Goal: Obtain resource: Download file/media

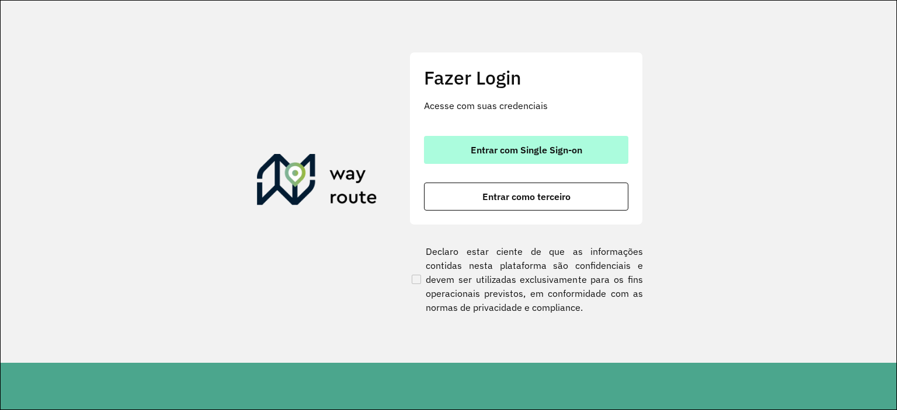
click at [532, 142] on button "Entrar com Single Sign-on" at bounding box center [526, 150] width 204 height 28
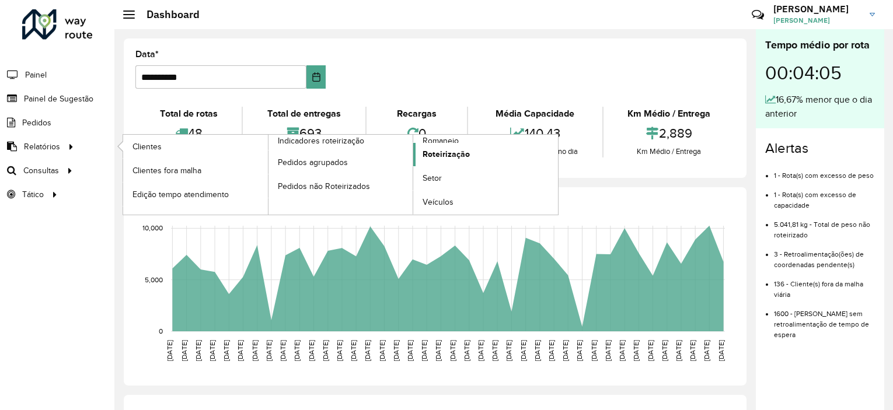
click at [464, 159] on span "Roteirização" at bounding box center [446, 154] width 47 height 12
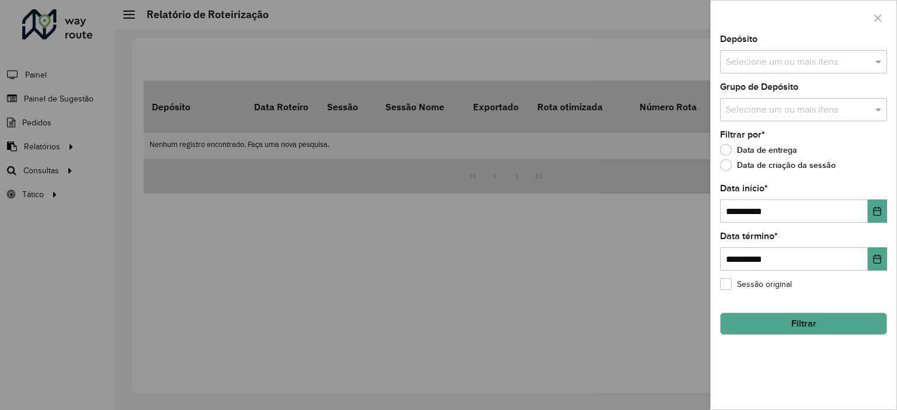
click at [70, 147] on div at bounding box center [448, 205] width 897 height 410
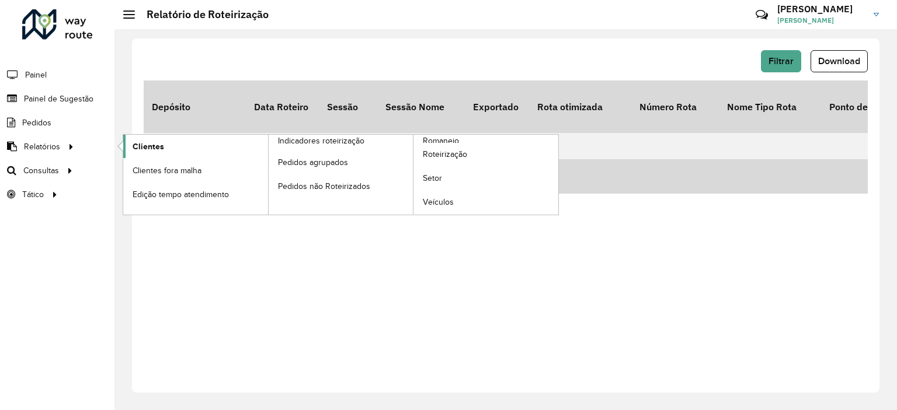
click at [227, 151] on link "Clientes" at bounding box center [195, 146] width 145 height 23
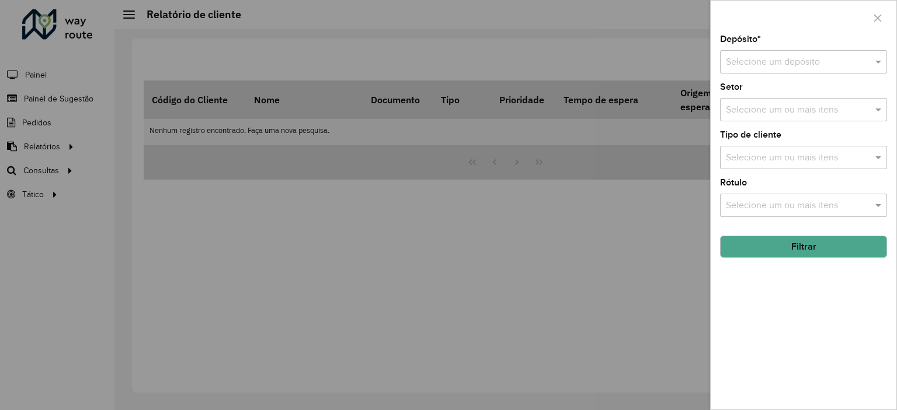
click at [799, 64] on input "text" at bounding box center [792, 62] width 132 height 14
click at [798, 105] on div "CDD Embu" at bounding box center [803, 96] width 166 height 20
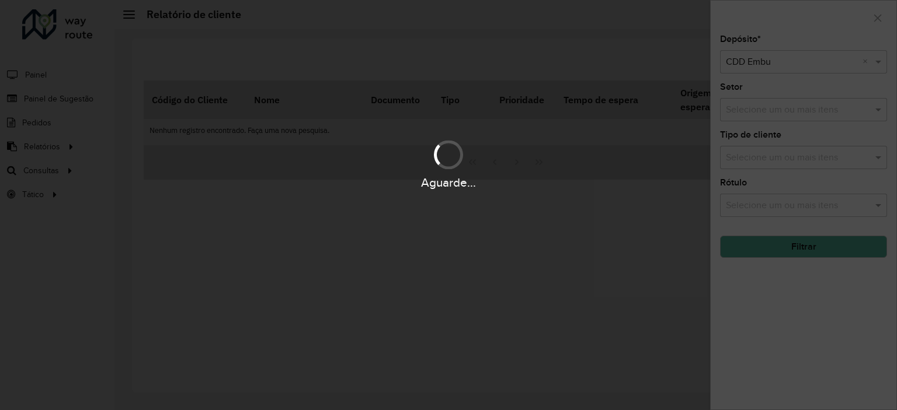
click at [799, 108] on div "Aguarde..." at bounding box center [448, 205] width 897 height 410
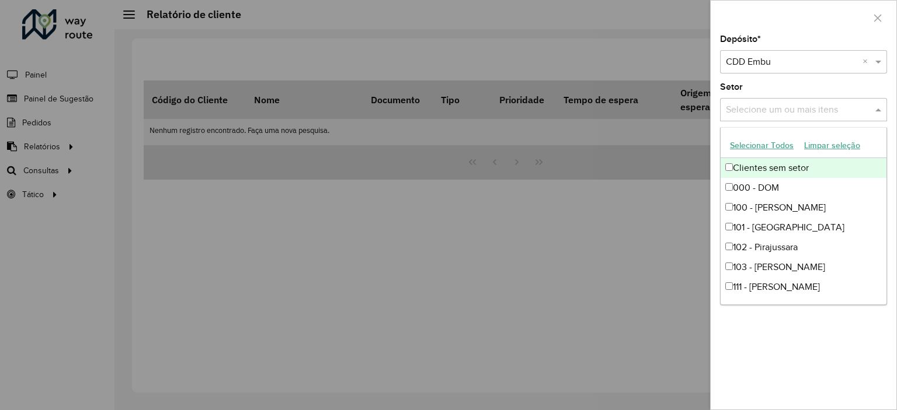
click at [799, 108] on input "text" at bounding box center [797, 110] width 149 height 14
click at [750, 125] on div "Depósito * Selecione um depósito × CDD Embu × Setor Selecione um ou mais itens …" at bounding box center [803, 222] width 186 height 375
click at [750, 119] on div "Selecione um ou mais itens" at bounding box center [803, 109] width 167 height 23
click at [755, 147] on button "Selecionar Todos" at bounding box center [761, 146] width 74 height 18
click at [672, 156] on div at bounding box center [448, 205] width 897 height 410
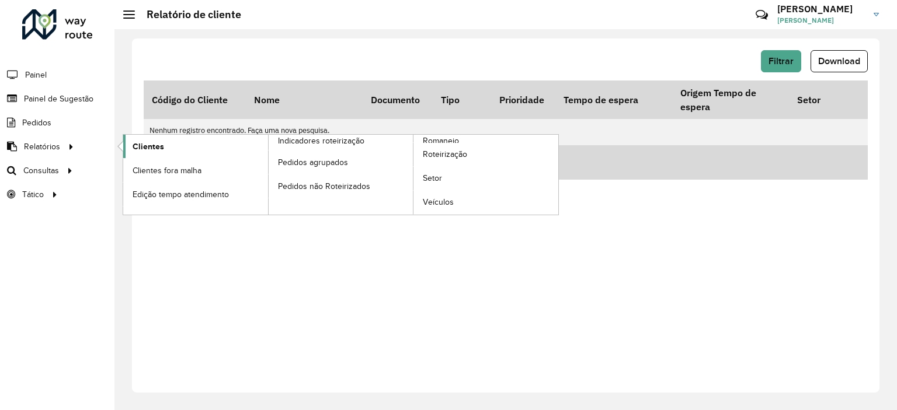
click at [205, 152] on link "Clientes" at bounding box center [195, 146] width 145 height 23
click at [144, 148] on span "Clientes" at bounding box center [149, 147] width 32 height 12
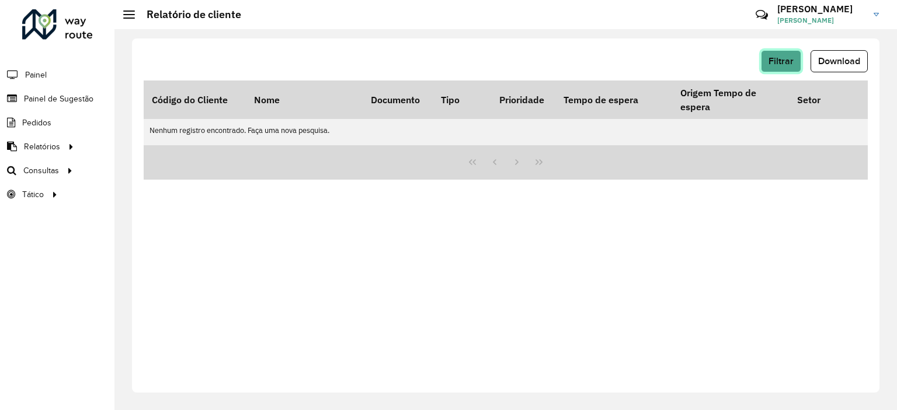
click at [796, 62] on button "Filtrar" at bounding box center [781, 61] width 40 height 22
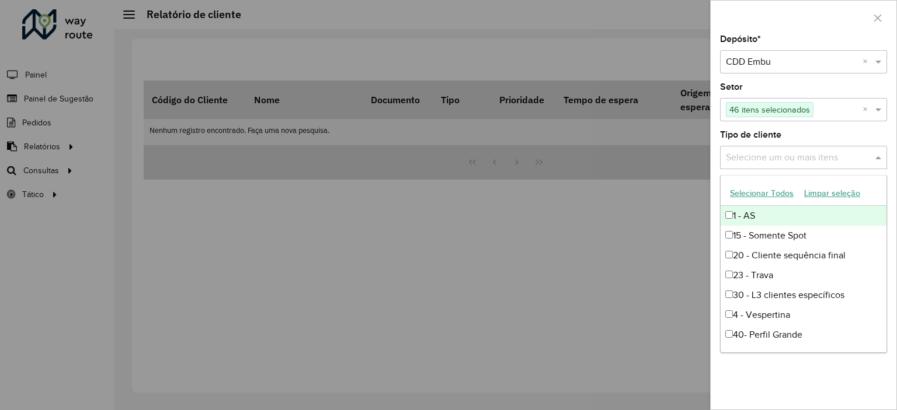
click at [843, 151] on input "text" at bounding box center [797, 158] width 149 height 14
click at [843, 155] on input "text" at bounding box center [797, 158] width 149 height 14
click at [862, 159] on input "text" at bounding box center [797, 158] width 149 height 14
click at [874, 158] on span at bounding box center [879, 158] width 15 height 14
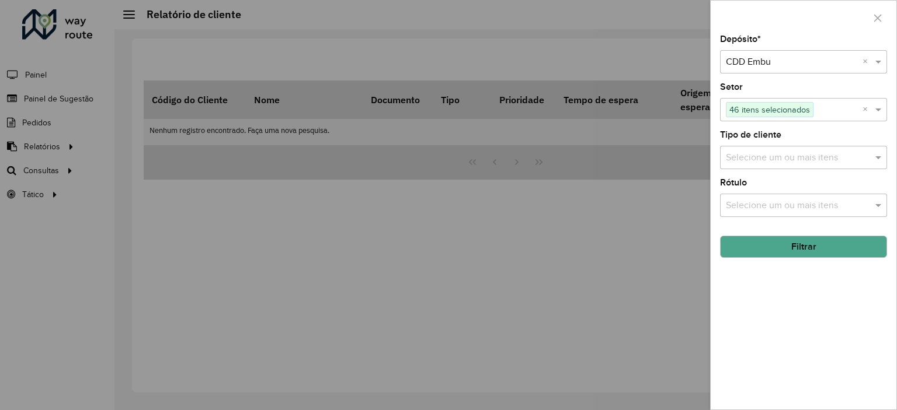
click at [814, 149] on div "Selecione um ou mais itens" at bounding box center [803, 157] width 167 height 23
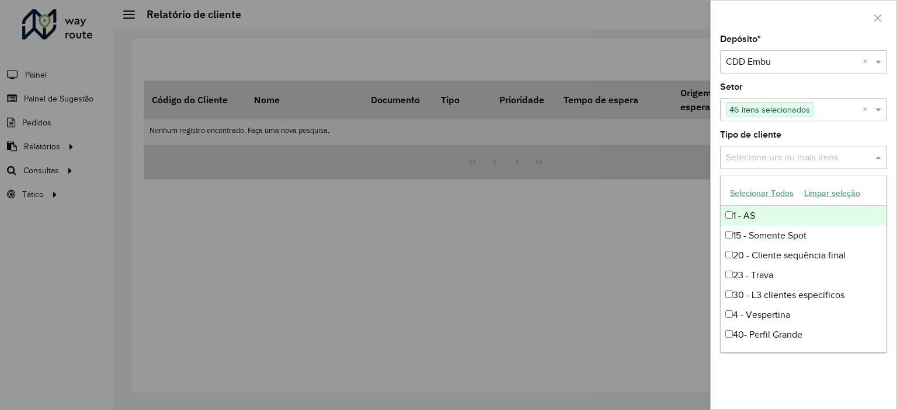
click at [740, 204] on div "Selecionar Todos Limpar seleção" at bounding box center [803, 194] width 166 height 25
click at [743, 198] on button "Selecionar Todos" at bounding box center [761, 193] width 74 height 18
click at [790, 119] on div "Selecione um ou mais itens 46 itens selecionados" at bounding box center [791, 109] width 142 height 21
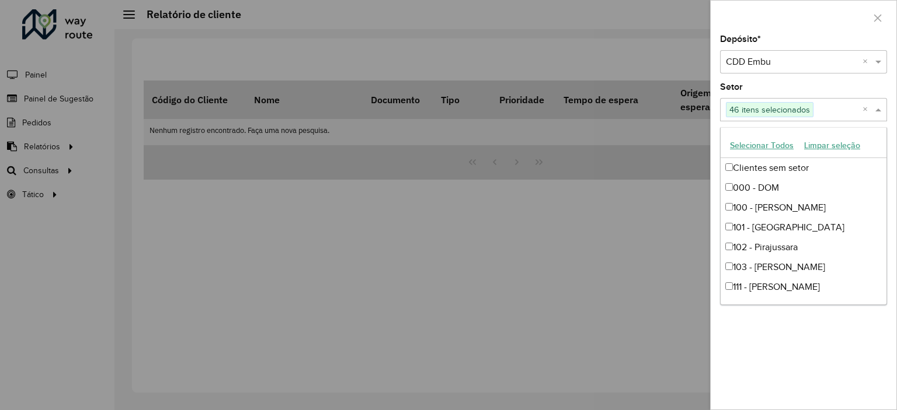
scroll to position [773, 0]
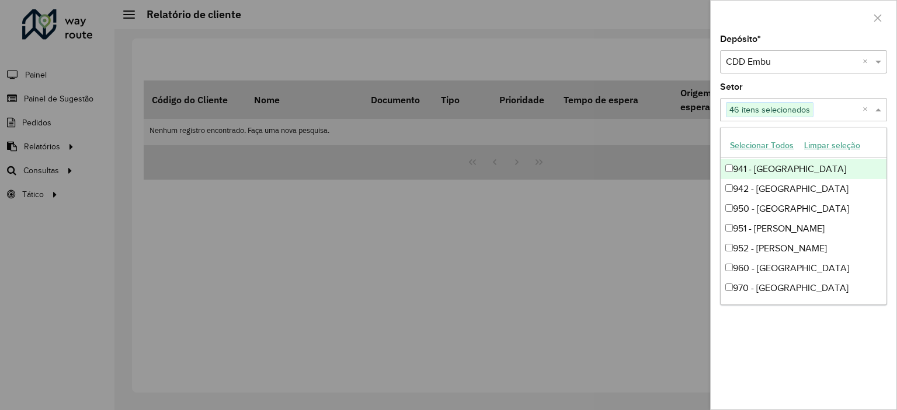
click at [824, 107] on input "text" at bounding box center [837, 110] width 49 height 14
click at [824, 81] on div "Depósito * Selecione um depósito × CDD Embu × Setor Selecione um ou mais itens …" at bounding box center [803, 222] width 186 height 375
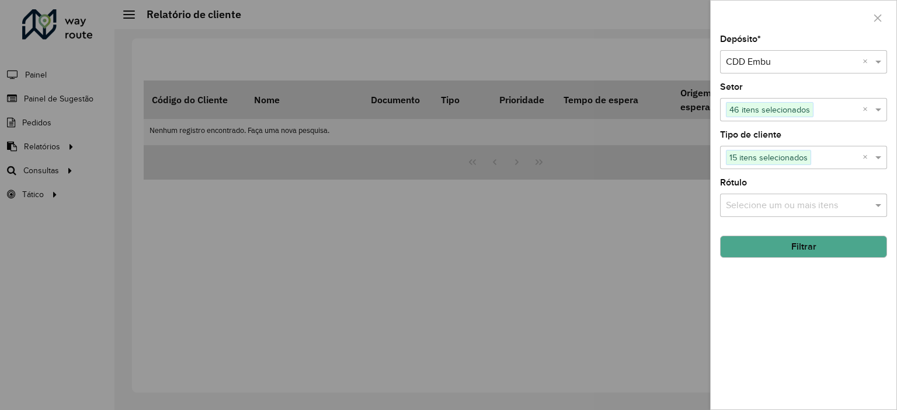
click at [836, 203] on input "text" at bounding box center [797, 206] width 149 height 14
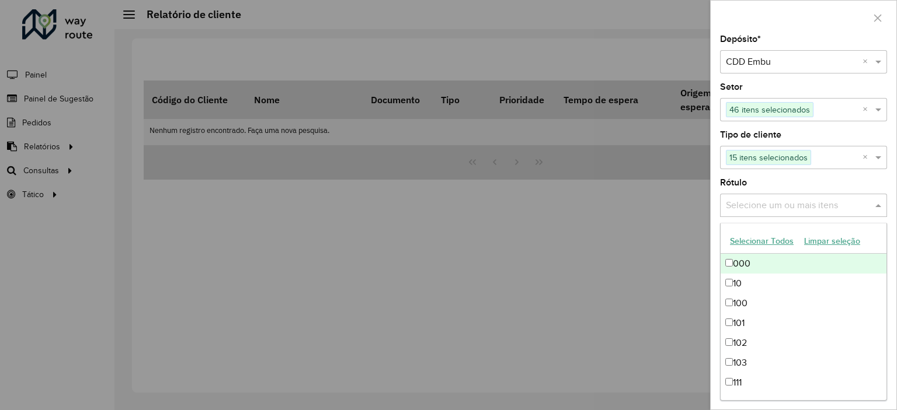
click at [786, 244] on button "Selecionar Todos" at bounding box center [761, 241] width 74 height 18
click at [799, 179] on div "Rótulo Selecione um ou mais itens 60 itens selecionados ×" at bounding box center [803, 198] width 167 height 39
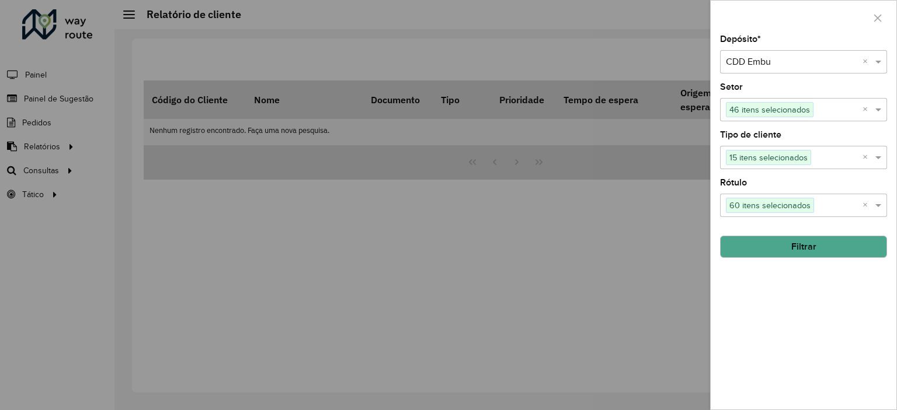
click at [797, 240] on button "Filtrar" at bounding box center [803, 247] width 167 height 22
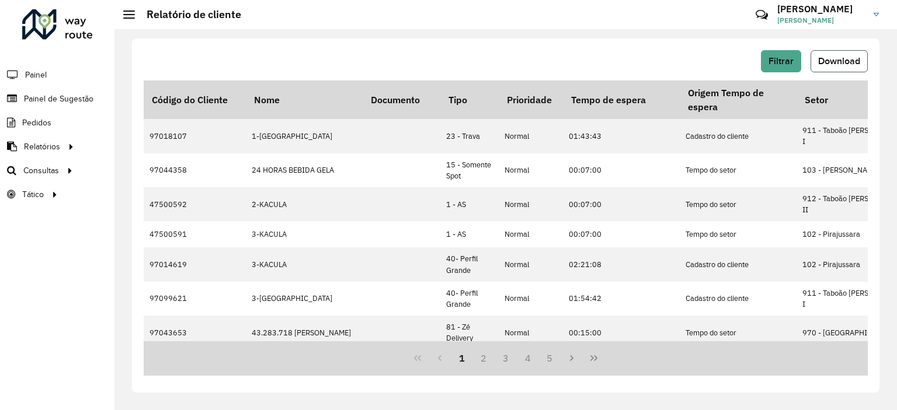
click at [841, 60] on span "Download" at bounding box center [839, 61] width 42 height 10
click at [780, 58] on span "Filtrar" at bounding box center [780, 61] width 25 height 10
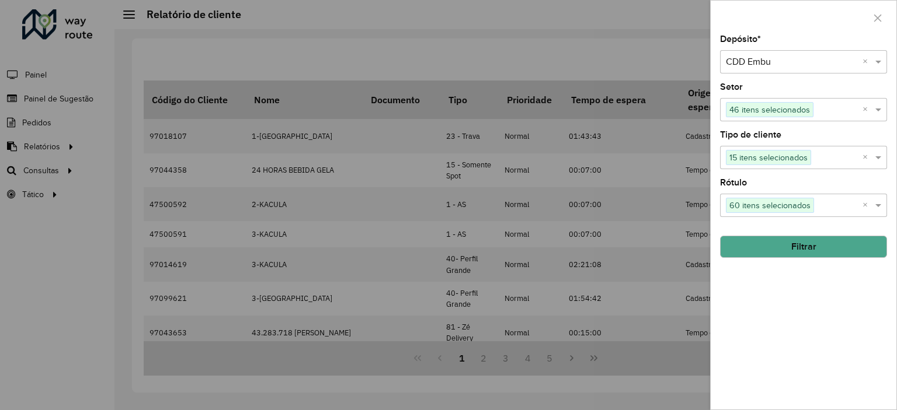
click at [845, 172] on div "Depósito * Selecione um depósito × CDD Embu × Setor Selecione um ou mais itens …" at bounding box center [803, 222] width 186 height 375
click at [843, 158] on input "text" at bounding box center [836, 158] width 51 height 14
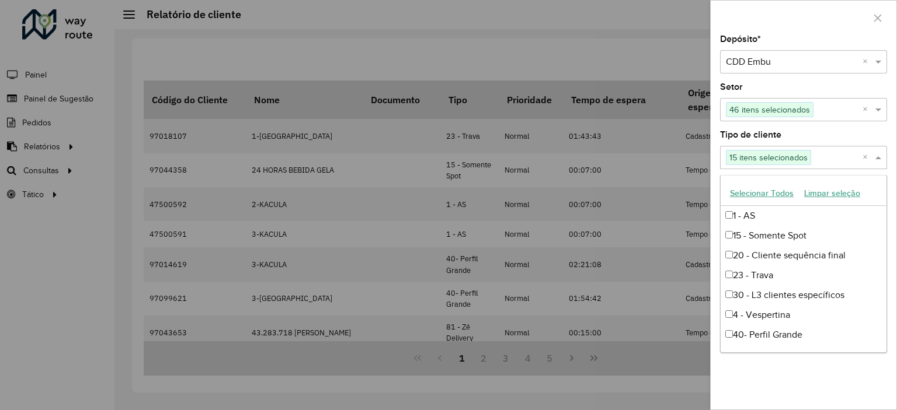
scroll to position [158, 0]
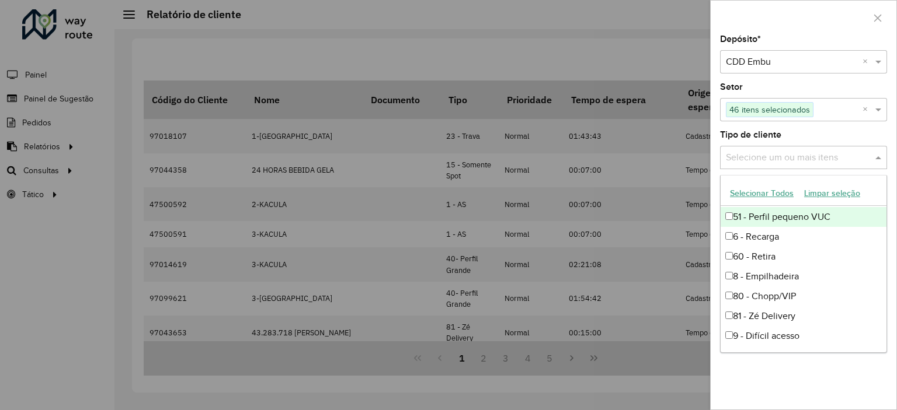
click at [843, 142] on div "Tipo de cliente Selecione um ou mais itens" at bounding box center [803, 150] width 167 height 39
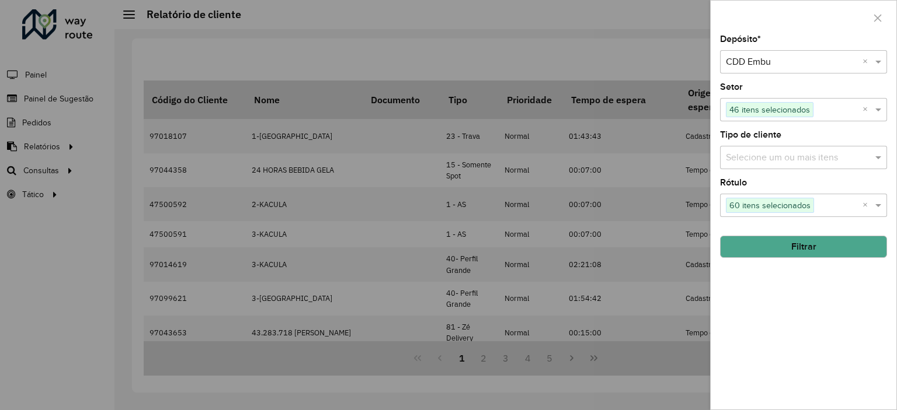
click at [826, 111] on input "text" at bounding box center [837, 110] width 49 height 14
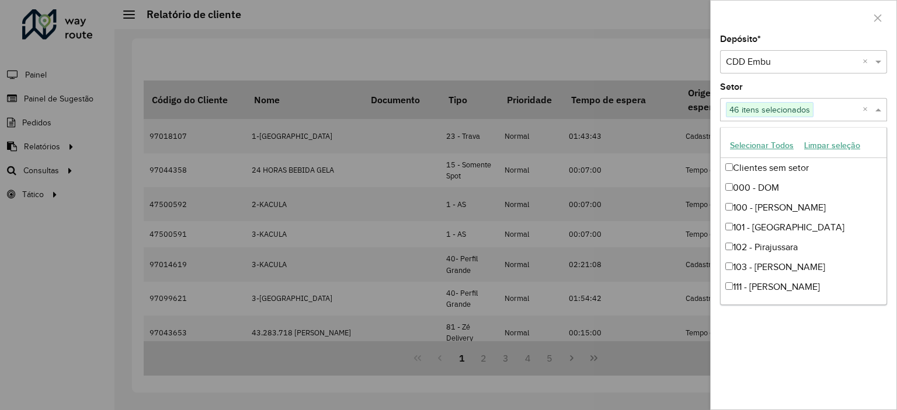
scroll to position [773, 0]
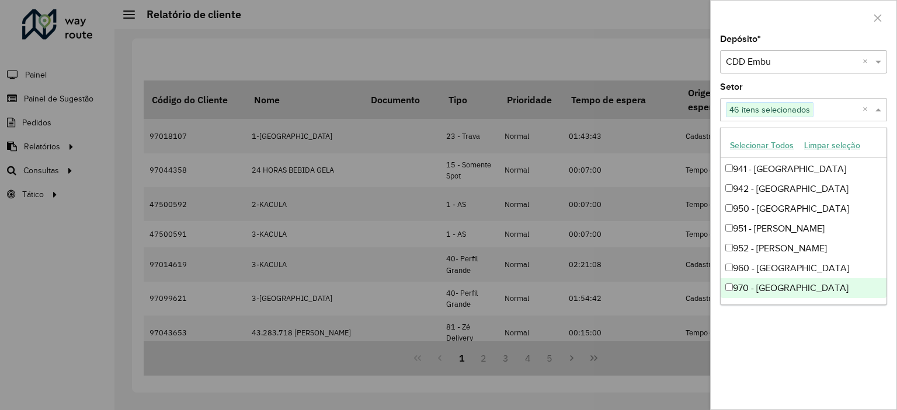
click at [859, 110] on input "text" at bounding box center [837, 110] width 49 height 14
click at [861, 90] on div "Setor Selecione um ou mais itens" at bounding box center [803, 102] width 167 height 39
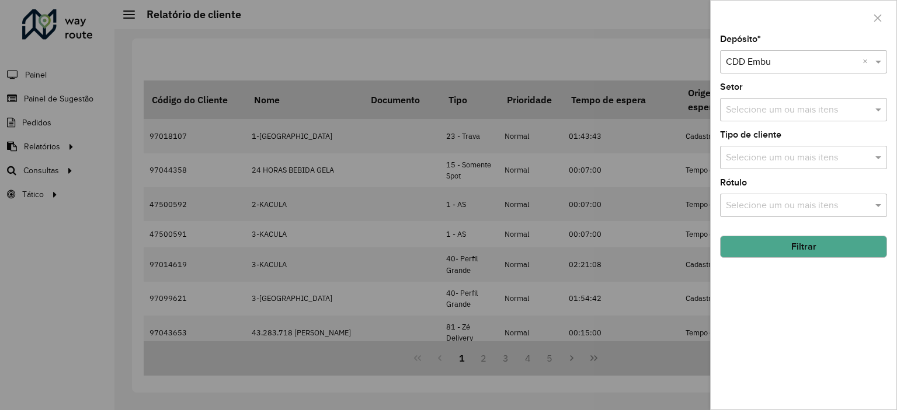
click at [849, 249] on button "Filtrar" at bounding box center [803, 247] width 167 height 22
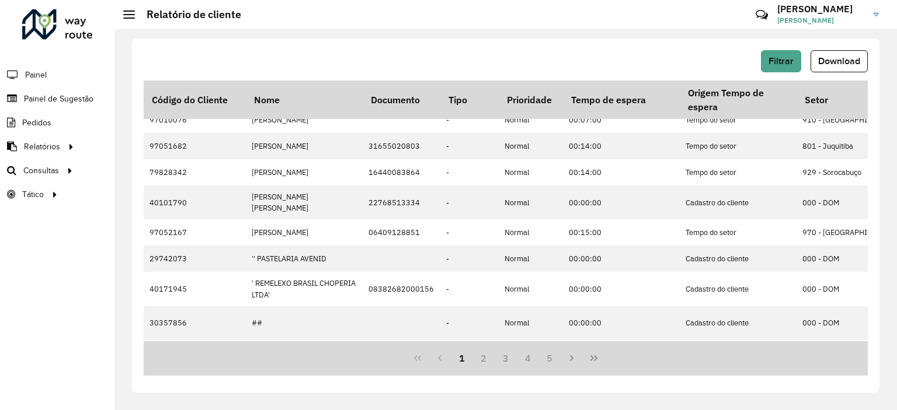
scroll to position [0, 0]
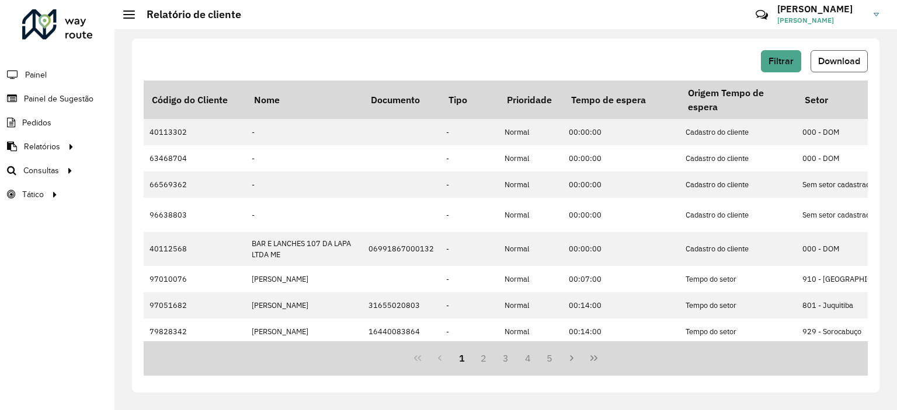
click at [840, 62] on span "Download" at bounding box center [839, 61] width 42 height 10
